Goal: Use online tool/utility: Utilize a website feature to perform a specific function

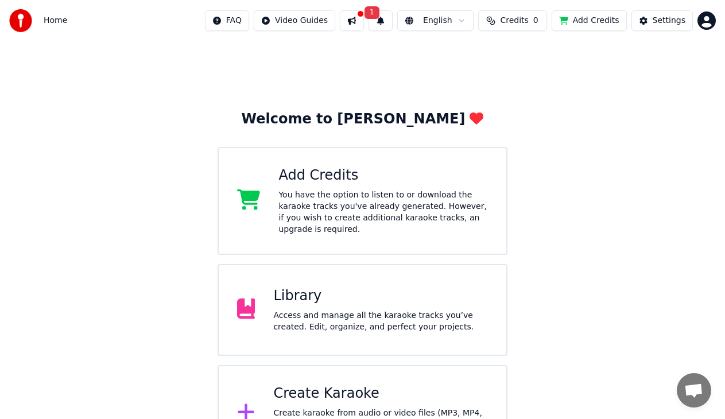
scroll to position [31, 0]
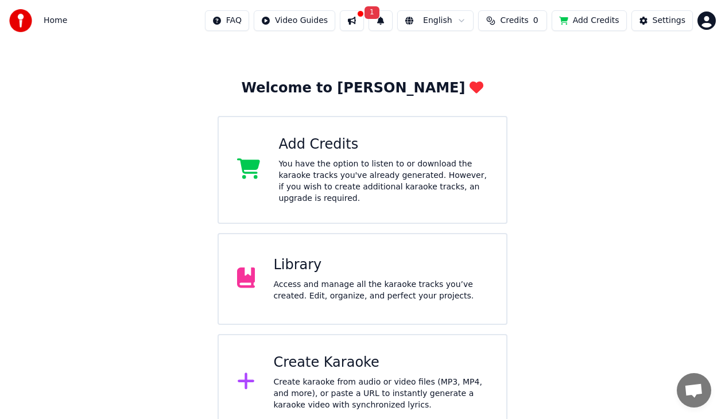
click at [320, 360] on div "Create Karaoke" at bounding box center [380, 363] width 215 height 18
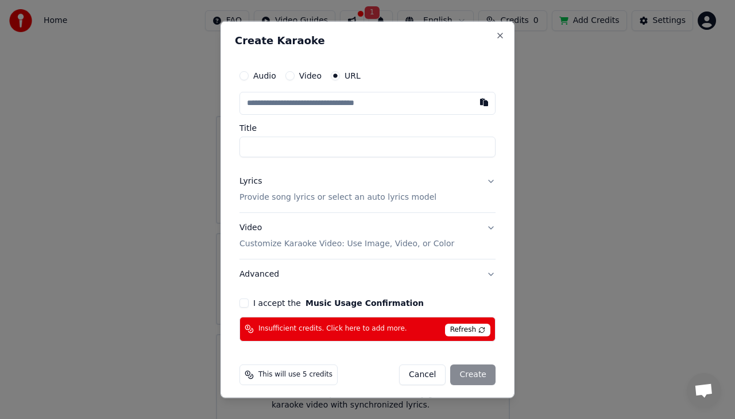
click at [459, 330] on span "Refresh" at bounding box center [467, 329] width 45 height 13
click at [427, 373] on button "Cancel" at bounding box center [422, 374] width 47 height 21
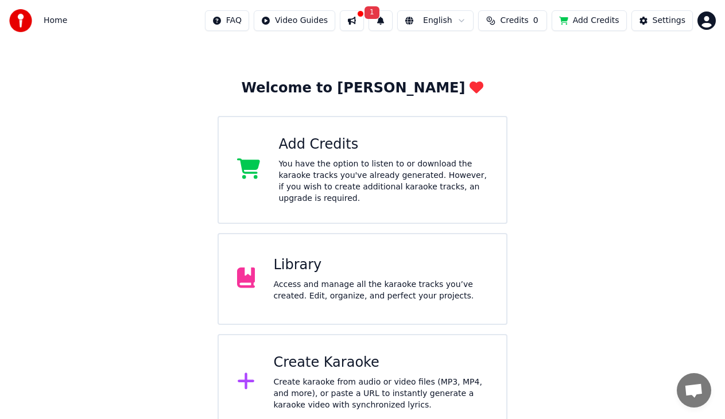
click at [304, 164] on div "You have the option to listen to or download the karaoke tracks you've already …" at bounding box center [384, 182] width 210 height 46
click at [364, 21] on button at bounding box center [352, 20] width 24 height 21
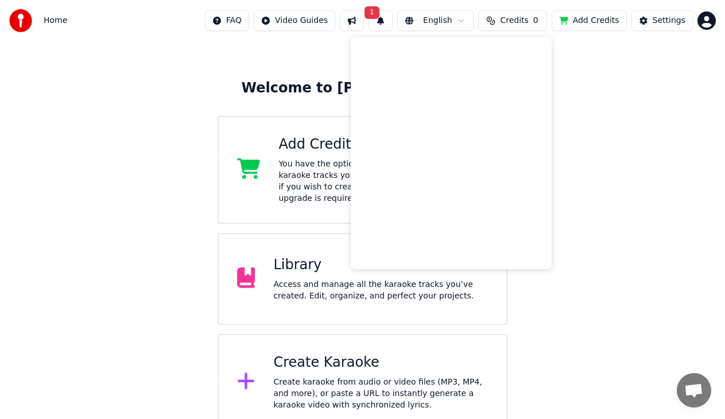
click at [392, 19] on button "1" at bounding box center [381, 20] width 24 height 21
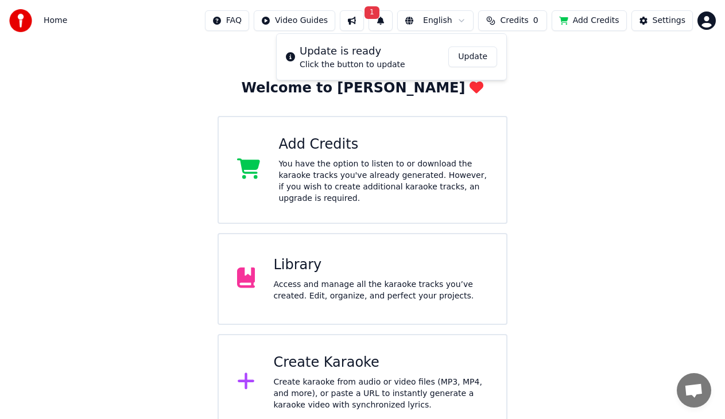
click at [476, 60] on button "Update" at bounding box center [473, 57] width 49 height 21
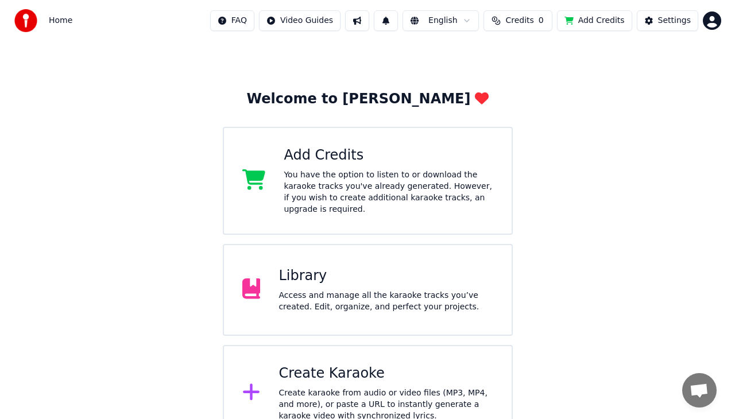
scroll to position [31, 0]
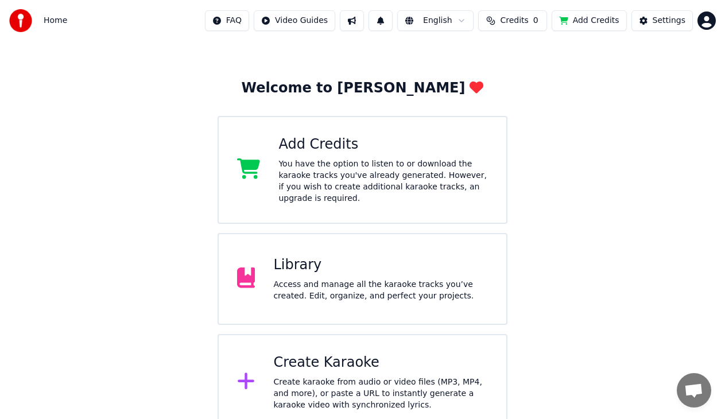
click at [335, 377] on div "Create karaoke from audio or video files (MP3, MP4, and more), or paste a URL t…" at bounding box center [380, 394] width 215 height 34
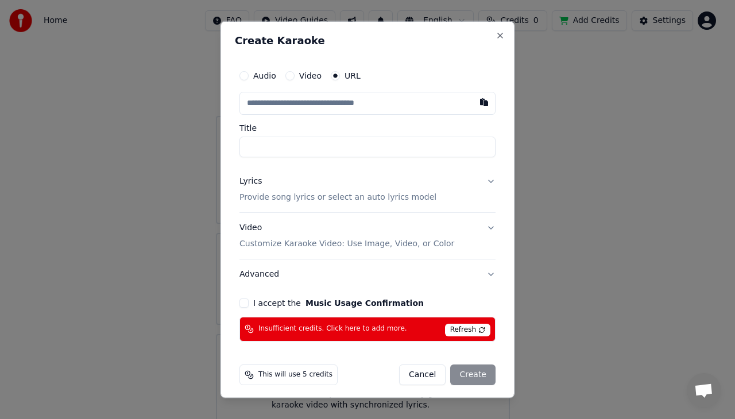
click at [459, 330] on span "Refresh" at bounding box center [467, 329] width 45 height 13
click at [380, 325] on span "Insufficient credits. Click here to add more." at bounding box center [332, 328] width 149 height 9
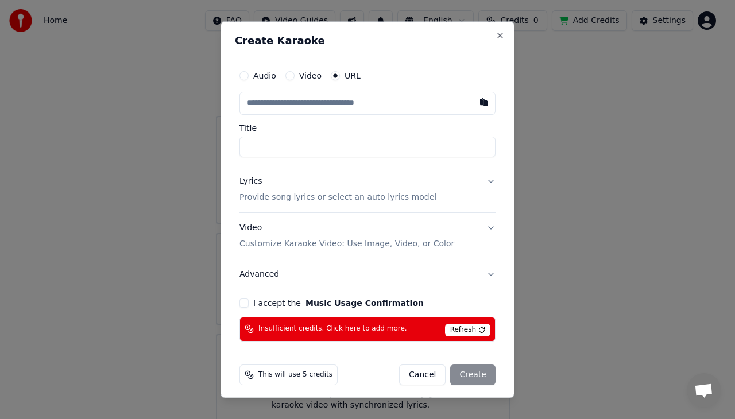
click at [459, 330] on span "Refresh" at bounding box center [467, 329] width 45 height 13
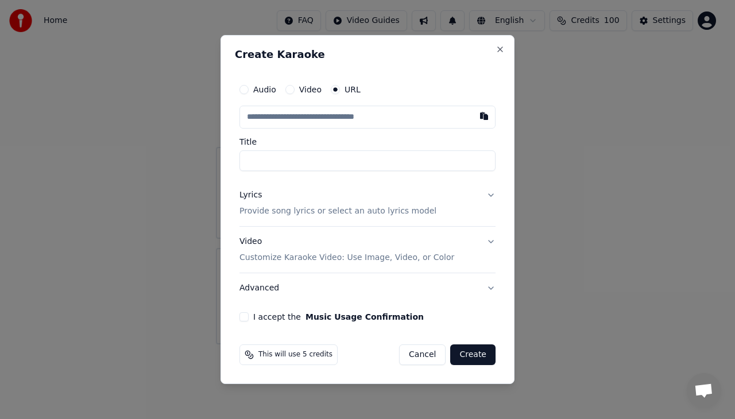
click at [288, 91] on button "Video" at bounding box center [289, 89] width 9 height 9
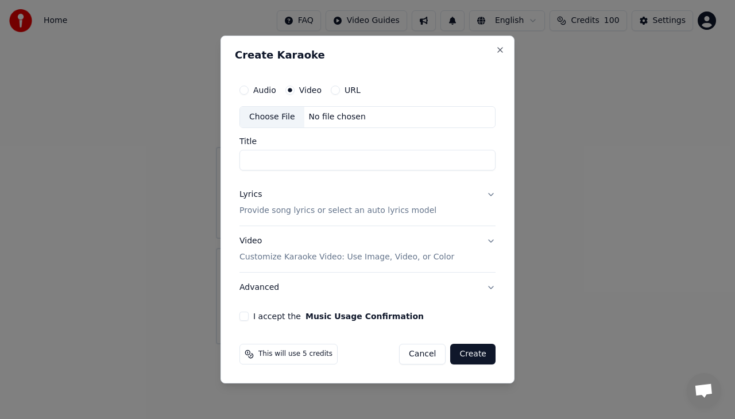
click at [319, 117] on div "No file chosen" at bounding box center [337, 116] width 66 height 11
drag, startPoint x: 347, startPoint y: 159, endPoint x: 211, endPoint y: 159, distance: 136.1
click at [211, 159] on body "**********" at bounding box center [362, 172] width 725 height 345
click at [251, 159] on input "**********" at bounding box center [367, 160] width 256 height 21
type input "**********"
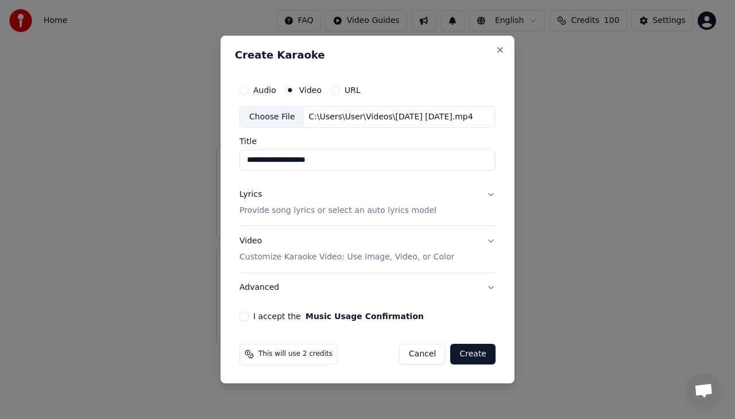
click at [248, 196] on div "Lyrics" at bounding box center [250, 194] width 22 height 11
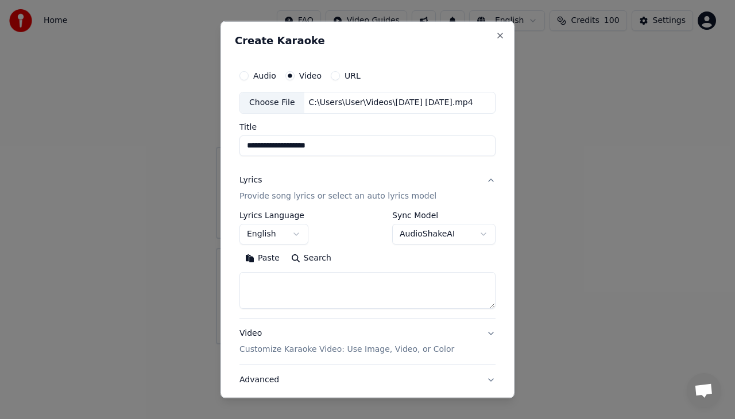
click at [296, 233] on button "English" at bounding box center [273, 233] width 69 height 21
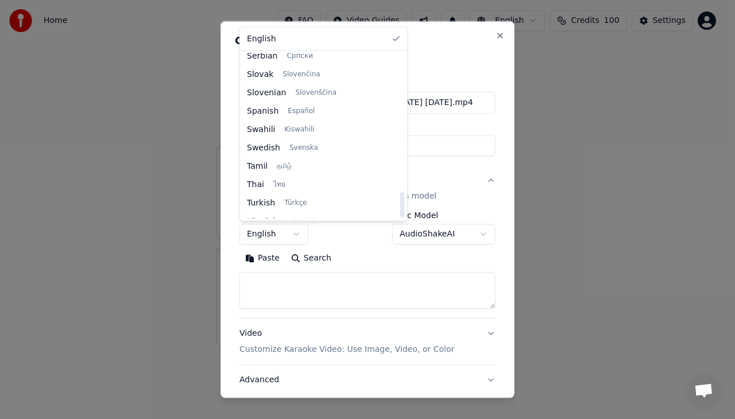
scroll to position [882, 0]
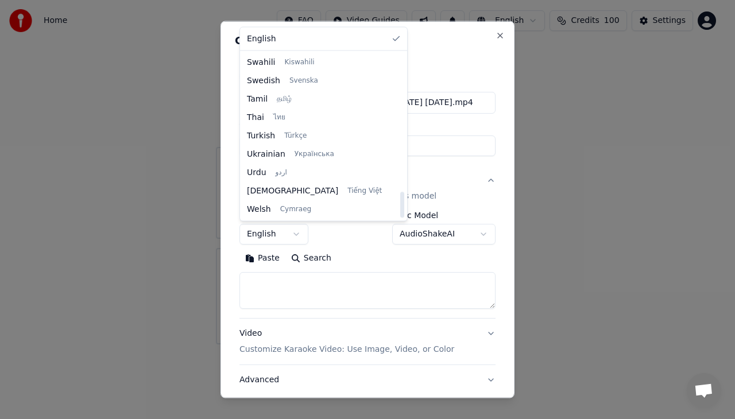
drag, startPoint x: 368, startPoint y: 115, endPoint x: 363, endPoint y: 218, distance: 102.9
click at [400, 218] on div at bounding box center [402, 205] width 4 height 26
select select "**"
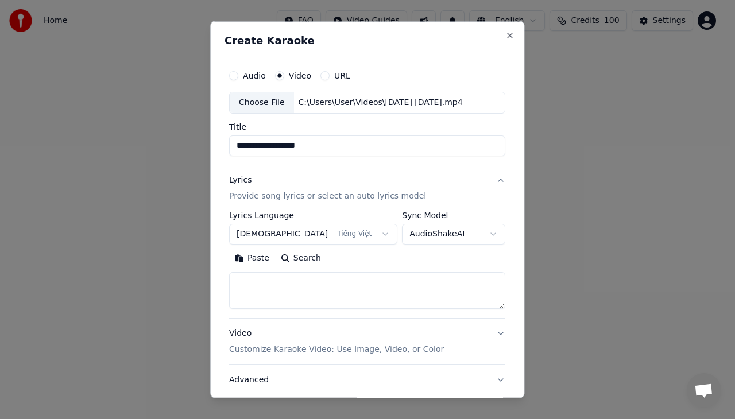
click at [258, 260] on button "Paste" at bounding box center [252, 258] width 46 height 18
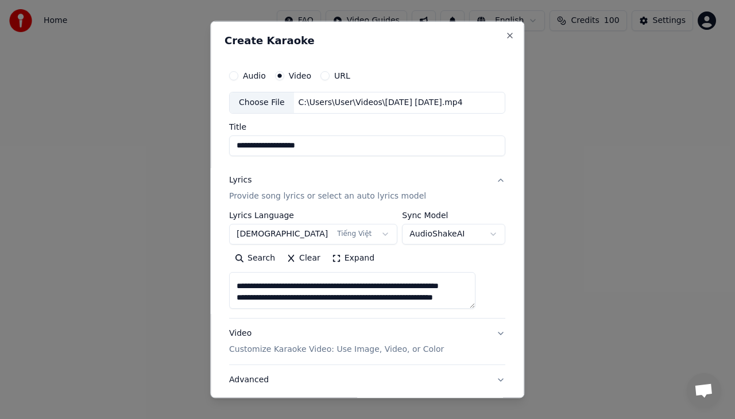
scroll to position [287, 0]
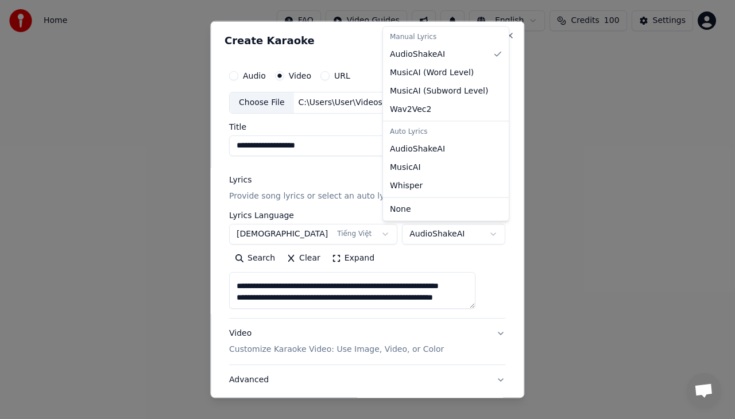
click at [475, 235] on body "**********" at bounding box center [362, 172] width 725 height 345
click at [496, 248] on body "**********" at bounding box center [362, 172] width 725 height 345
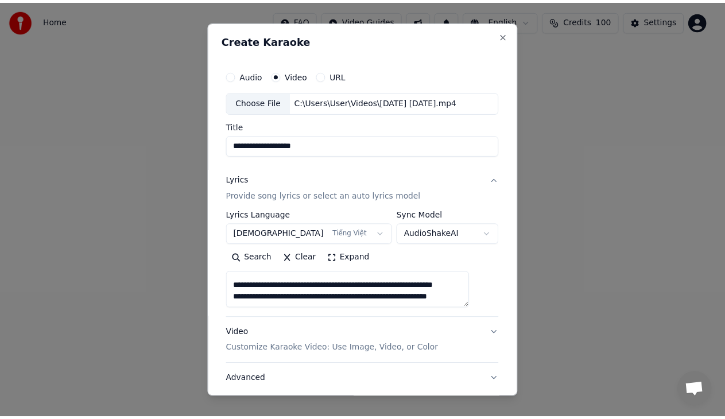
scroll to position [78, 0]
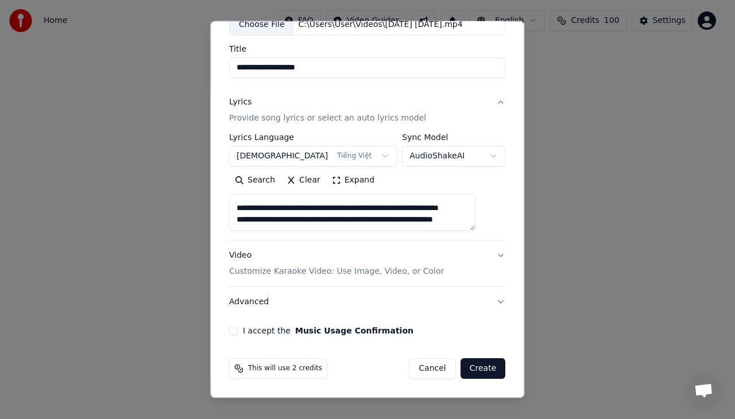
click at [238, 330] on button "I accept the Music Usage Confirmation" at bounding box center [233, 330] width 9 height 9
click at [467, 370] on button "Create" at bounding box center [483, 368] width 45 height 21
type textarea "**********"
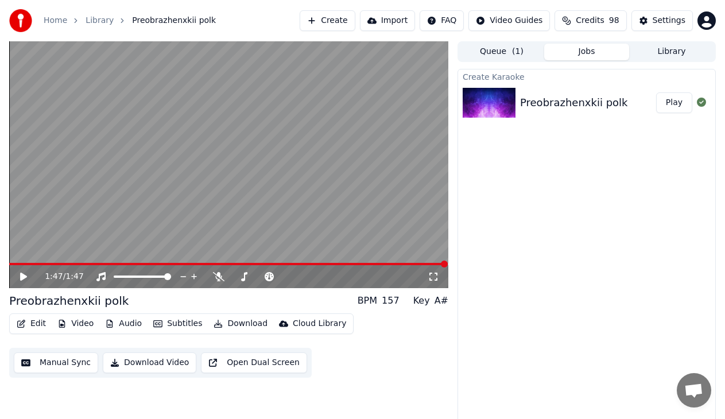
click at [146, 363] on button "Download Video" at bounding box center [150, 363] width 94 height 21
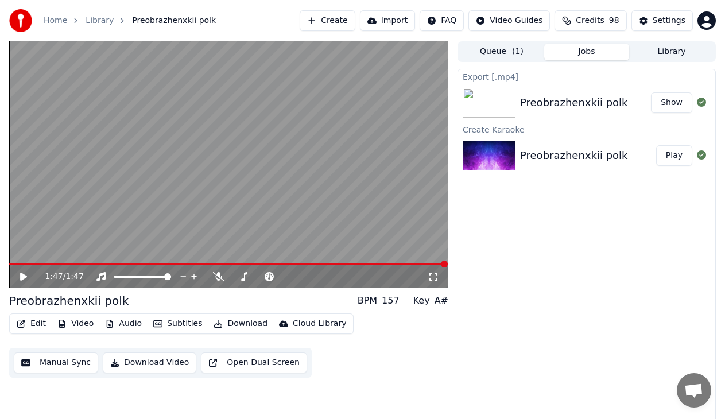
click at [493, 266] on div "Export [.mp4] Preobrazhenxkii polk Show Create Karaoke Preobrazhenxkii polk Play" at bounding box center [587, 247] width 258 height 357
click at [676, 105] on button "Show" at bounding box center [671, 102] width 41 height 21
